Goal: Check status: Check status

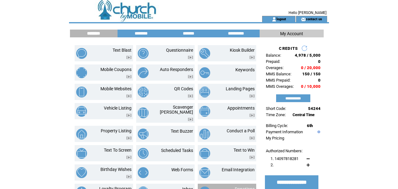
click at [247, 186] on link "Donations" at bounding box center [245, 188] width 20 height 5
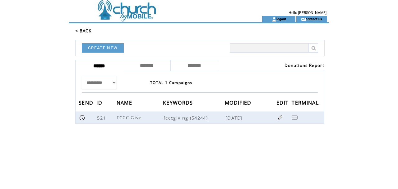
click at [288, 65] on link "Donations Report" at bounding box center [305, 66] width 40 height 6
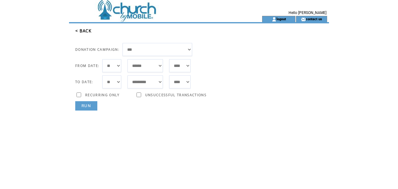
select select "*"
select select "***"
select select "*"
click at [87, 108] on link "RUN" at bounding box center [86, 105] width 22 height 9
